Goal: Find specific page/section: Find specific page/section

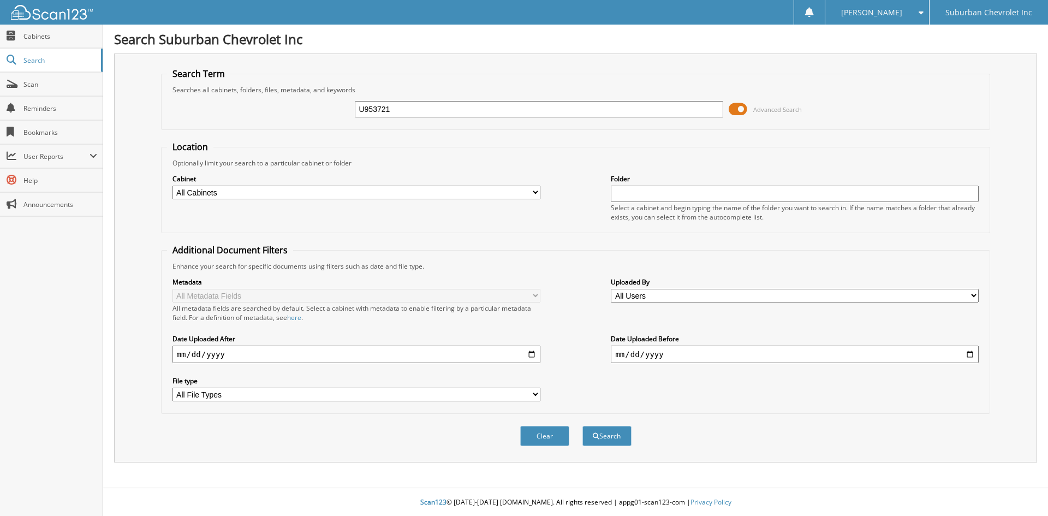
type input "U953721"
click at [582, 426] on button "Search" at bounding box center [606, 436] width 49 height 20
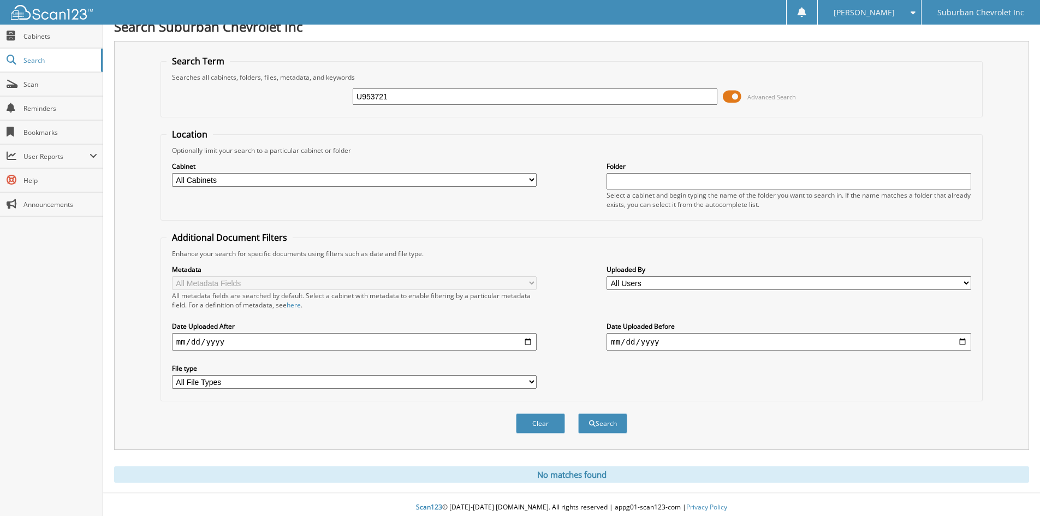
scroll to position [18, 0]
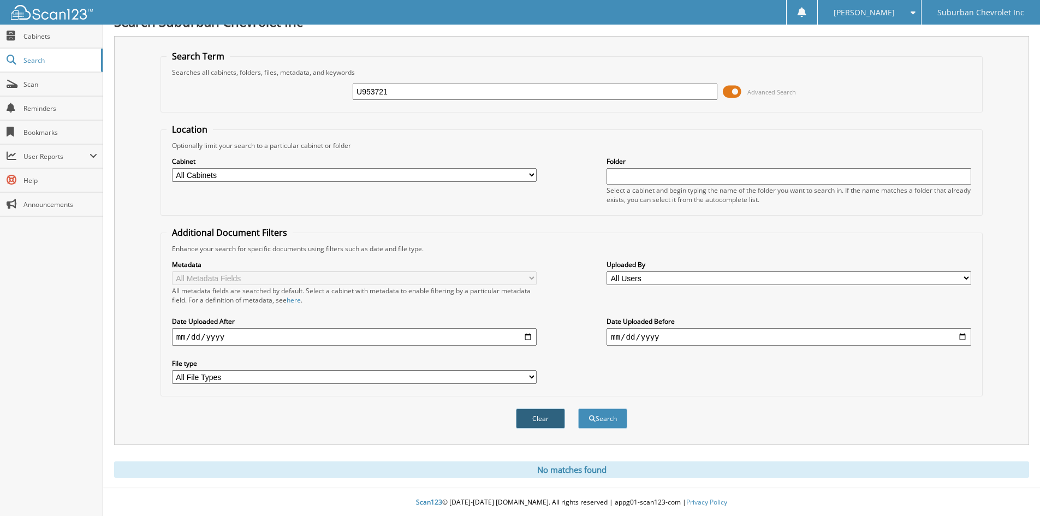
click at [536, 420] on button "Clear" at bounding box center [540, 418] width 49 height 20
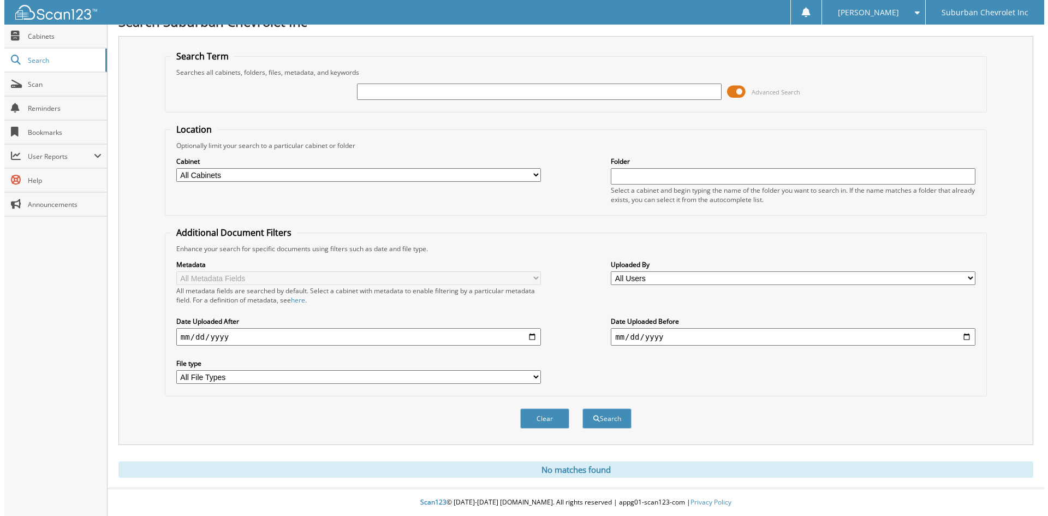
scroll to position [0, 0]
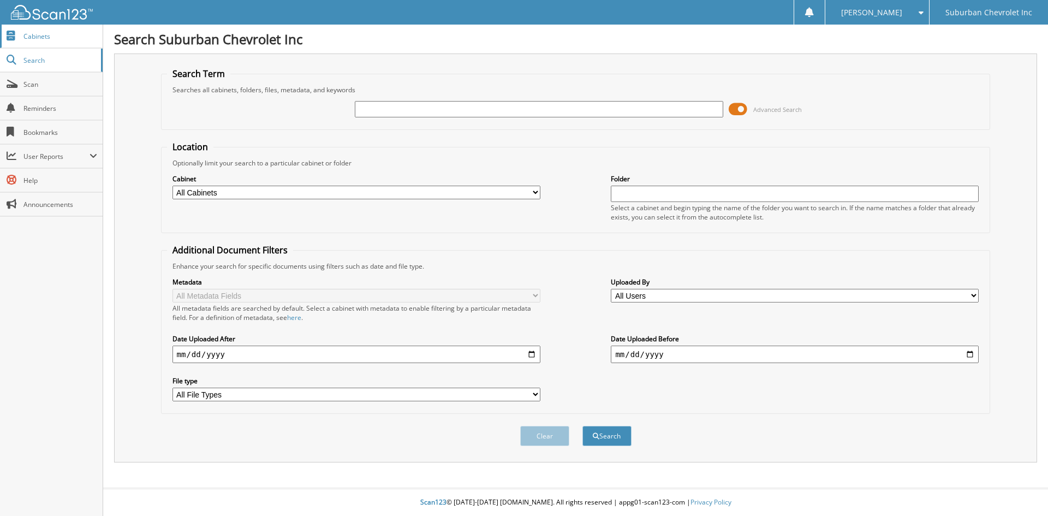
click at [40, 43] on link "Cabinets" at bounding box center [51, 36] width 103 height 23
